Goal: Use online tool/utility: Utilize a website feature to perform a specific function

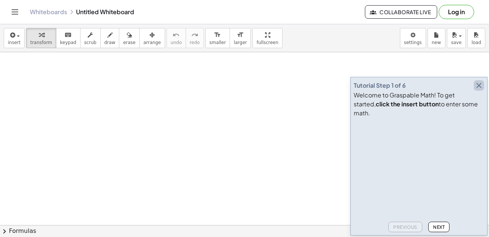
click at [477, 90] on icon "button" at bounding box center [478, 85] width 9 height 9
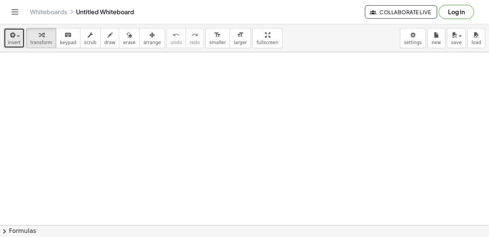
click at [19, 35] on button "insert" at bounding box center [14, 38] width 21 height 20
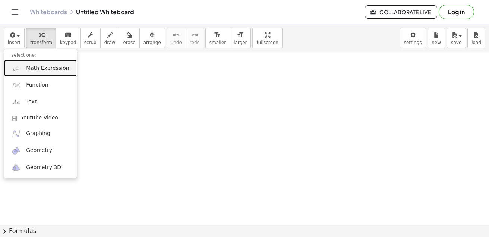
click at [43, 70] on span "Math Expression" at bounding box center [47, 67] width 43 height 7
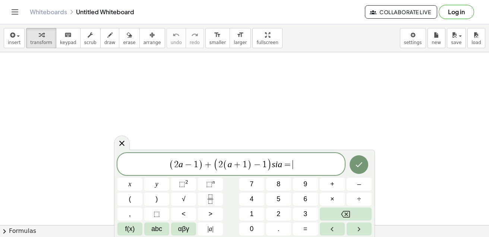
click at [216, 198] on button "Fraction" at bounding box center [210, 198] width 25 height 13
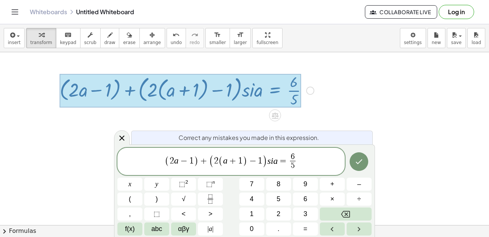
click at [191, 160] on span "1" at bounding box center [191, 160] width 4 height 9
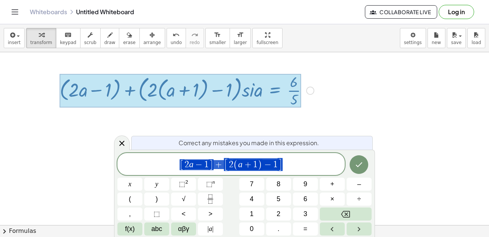
click at [305, 168] on span "[ 2 a − 1 ] + [ 2 ( a + 1 ) − 1 ]" at bounding box center [230, 164] width 227 height 14
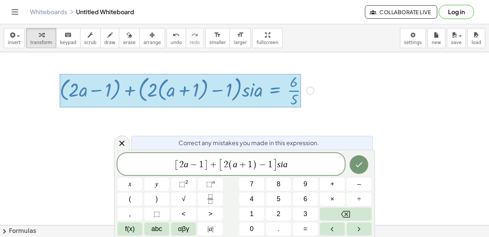
click at [306, 222] on button "=" at bounding box center [305, 228] width 25 height 13
click at [215, 199] on icon "Fraction" at bounding box center [210, 198] width 9 height 9
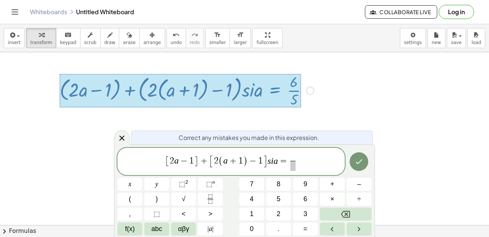
click at [314, 200] on button "6" at bounding box center [305, 198] width 25 height 13
